Goal: Find contact information: Find contact information

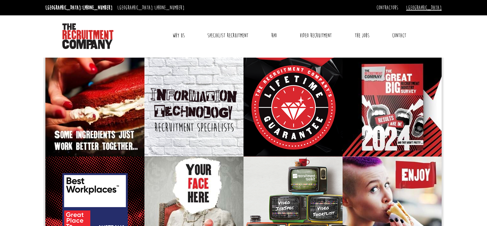
click at [434, 7] on link "[GEOGRAPHIC_DATA]" at bounding box center [423, 7] width 35 height 7
click at [430, 16] on link "[GEOGRAPHIC_DATA]" at bounding box center [420, 18] width 42 height 9
click at [435, 6] on link "[GEOGRAPHIC_DATA]" at bounding box center [423, 7] width 35 height 7
click at [428, 17] on link "[GEOGRAPHIC_DATA]" at bounding box center [420, 18] width 42 height 9
click at [399, 35] on link "Contact" at bounding box center [399, 35] width 24 height 16
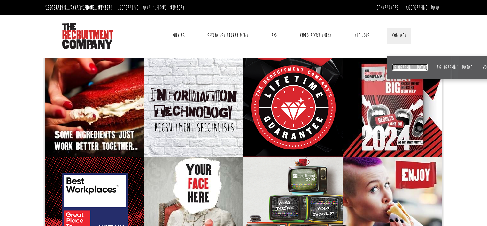
click at [400, 65] on link "[GEOGRAPHIC_DATA]" at bounding box center [409, 67] width 35 height 7
